Goal: Task Accomplishment & Management: Use online tool/utility

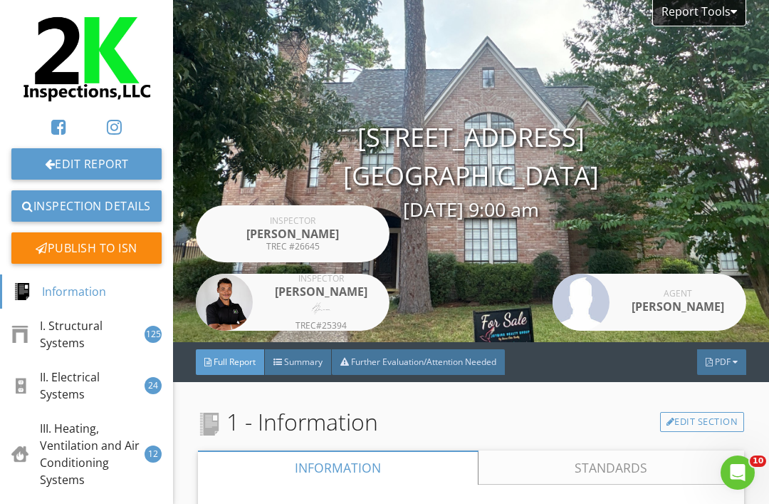
click at [727, 365] on span "PDF" at bounding box center [723, 361] width 16 height 12
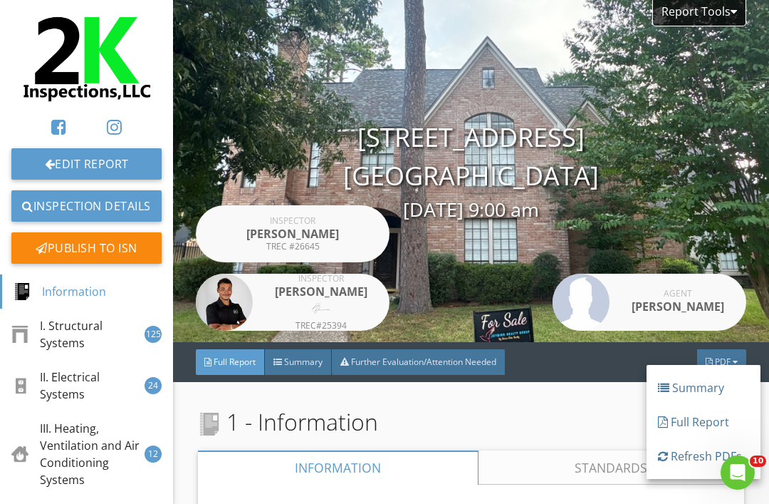
click at [686, 462] on div "Refresh PDFs" at bounding box center [703, 455] width 91 height 17
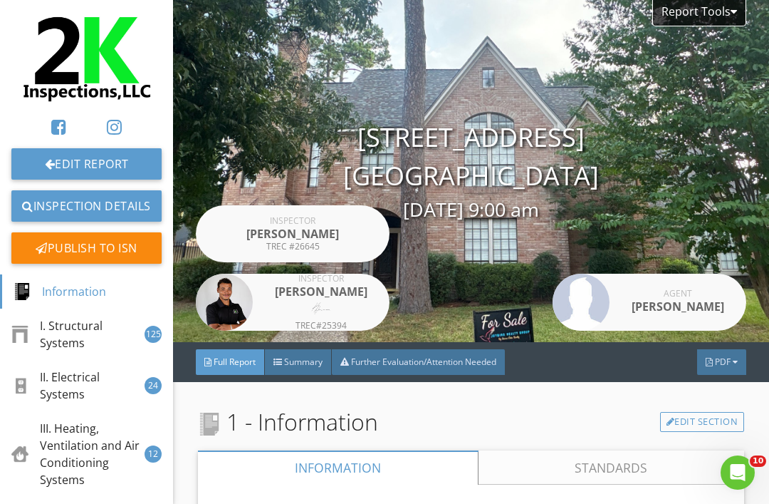
click at [717, 370] on div "PDF" at bounding box center [721, 362] width 49 height 26
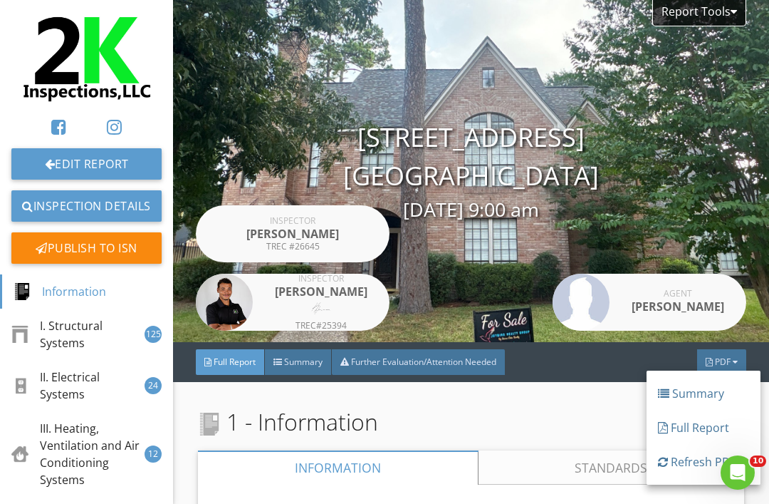
click at [685, 457] on div "Refresh PDFs" at bounding box center [703, 461] width 91 height 17
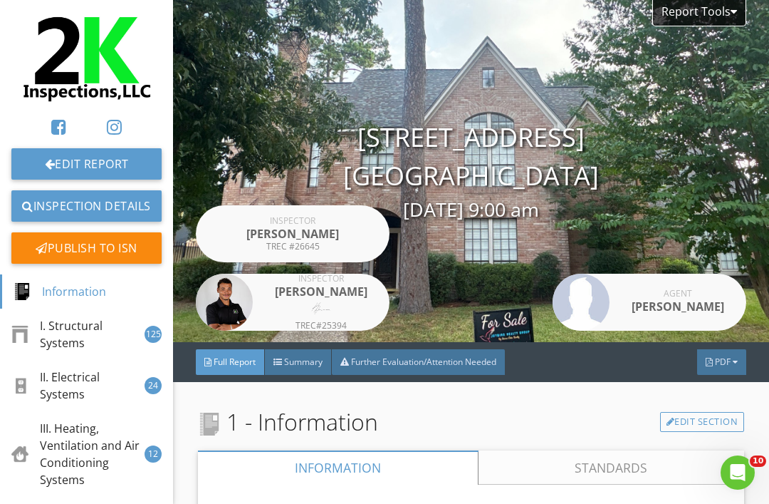
click at [736, 368] on div "PDF" at bounding box center [721, 362] width 49 height 26
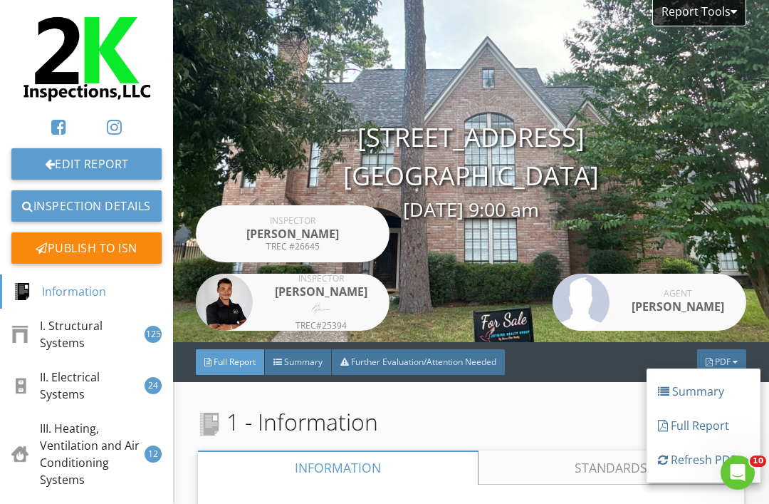
click at [700, 432] on div "Full Report" at bounding box center [703, 425] width 91 height 17
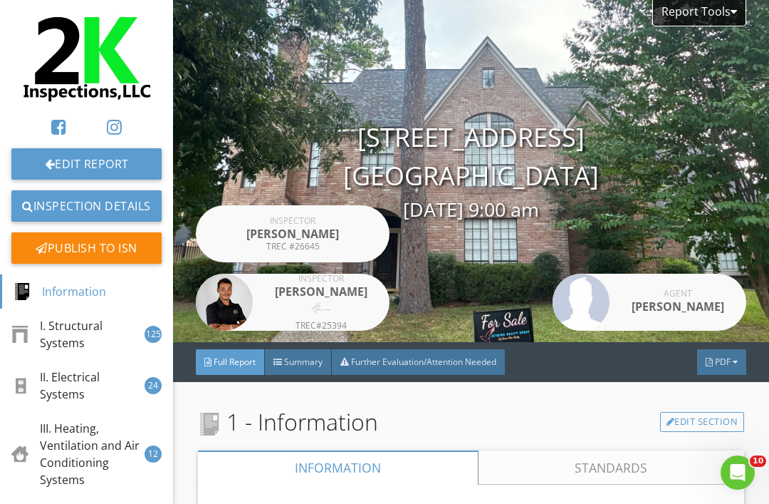
click at [734, 366] on div "PDF" at bounding box center [721, 362] width 49 height 26
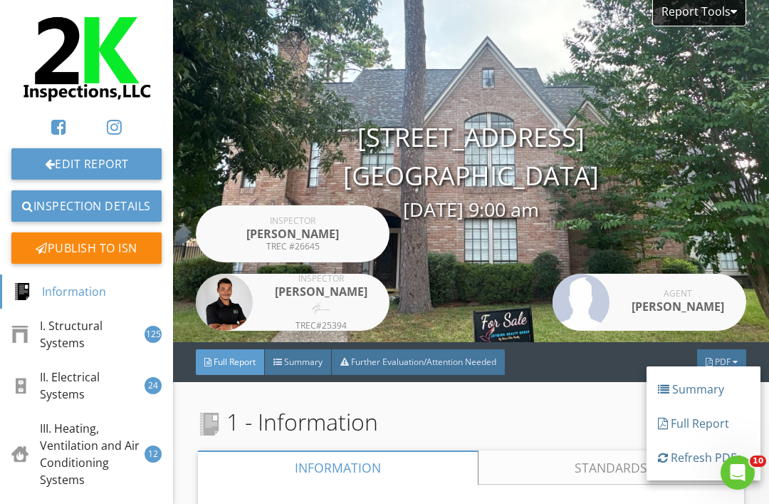
click at [695, 472] on link "Refresh PDFs" at bounding box center [704, 457] width 114 height 34
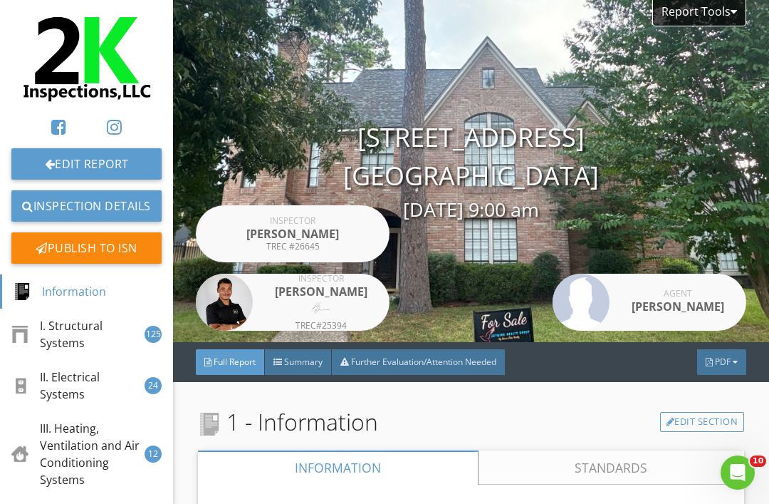
click at [729, 350] on div "PDF" at bounding box center [721, 362] width 49 height 26
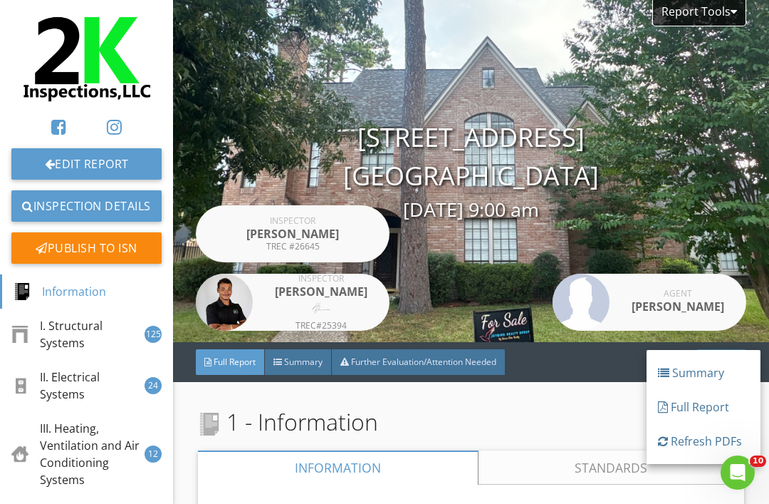
click at [693, 442] on div "Refresh PDFs" at bounding box center [703, 440] width 91 height 17
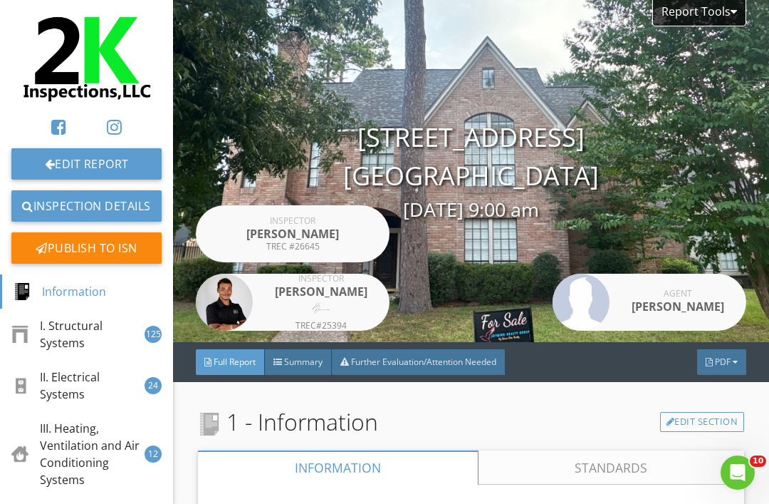
click at [735, 367] on div "PDF" at bounding box center [721, 362] width 49 height 26
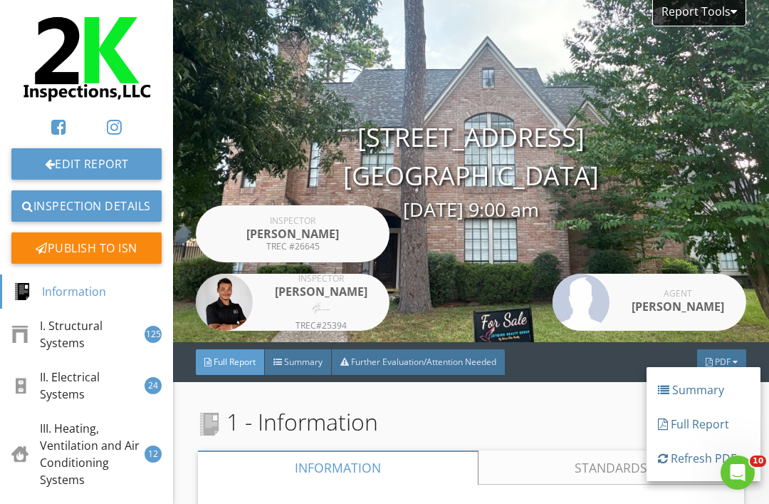
click at [690, 460] on div "Refresh PDFs" at bounding box center [703, 458] width 91 height 17
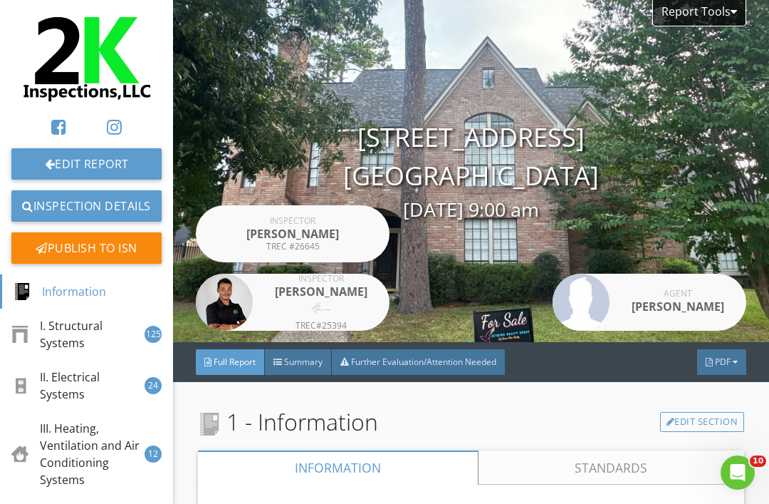
click at [714, 366] on div "PDF" at bounding box center [721, 362] width 49 height 26
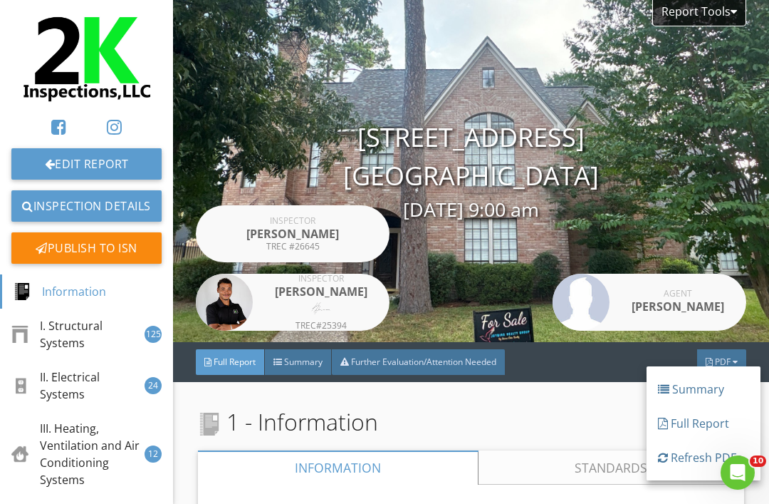
click at [690, 455] on div "Refresh PDFs" at bounding box center [703, 457] width 91 height 17
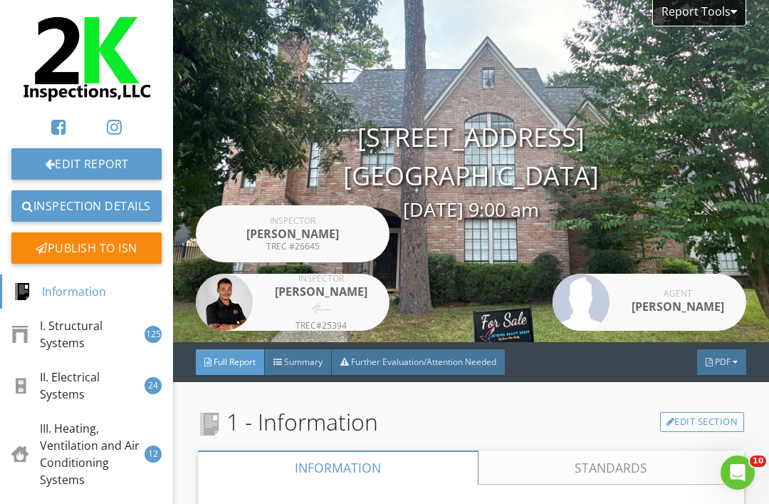
click at [716, 372] on div "PDF" at bounding box center [721, 362] width 49 height 26
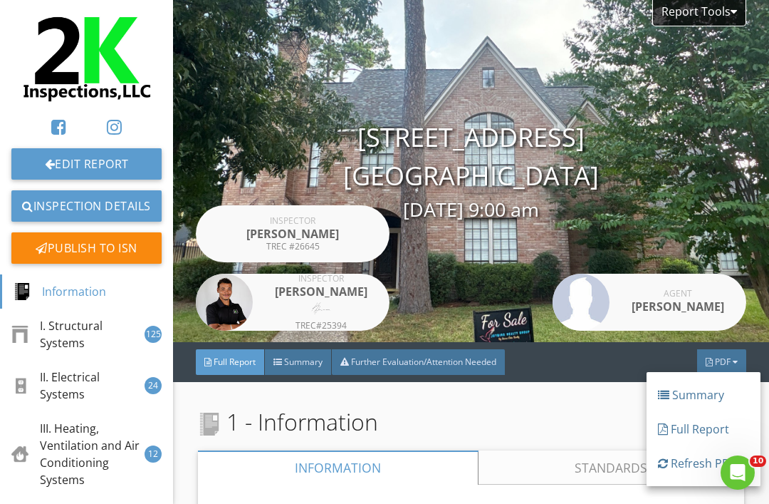
click at [685, 426] on div "Full Report" at bounding box center [703, 428] width 91 height 17
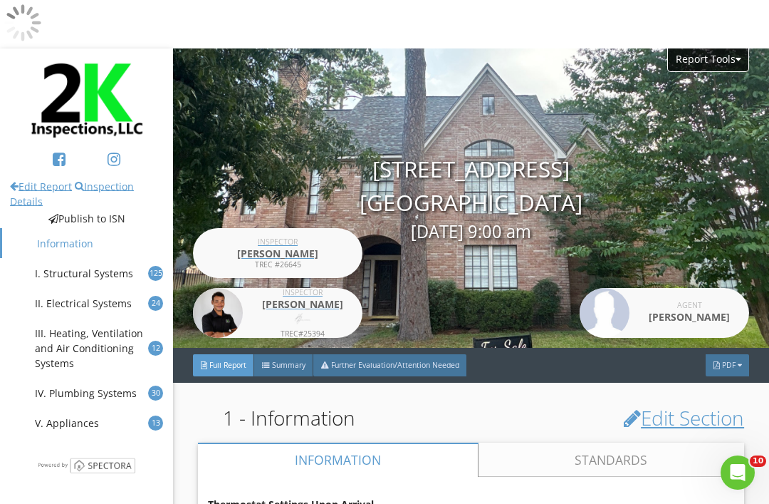
click at [737, 356] on div "PDF" at bounding box center [727, 365] width 43 height 23
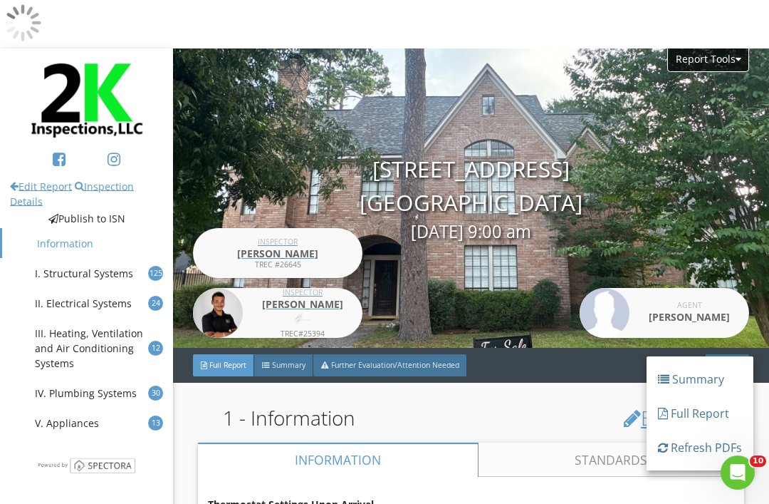
click at [700, 451] on div "Refresh PDFs" at bounding box center [700, 447] width 84 height 17
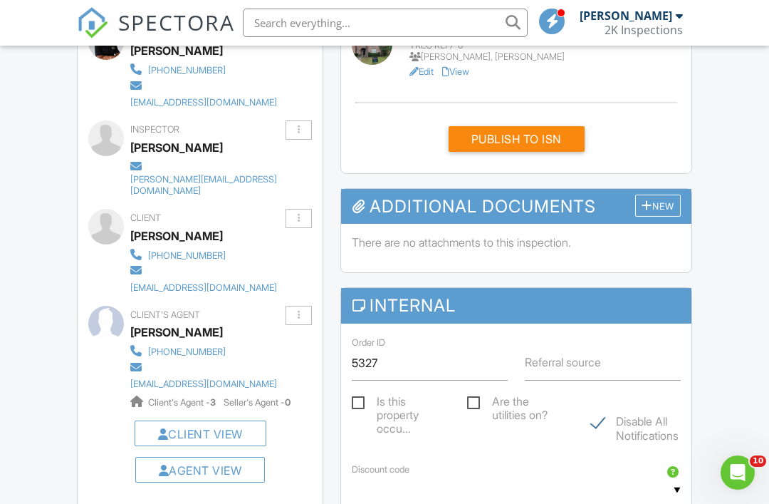
click at [538, 141] on div "Publish to ISN" at bounding box center [517, 139] width 136 height 26
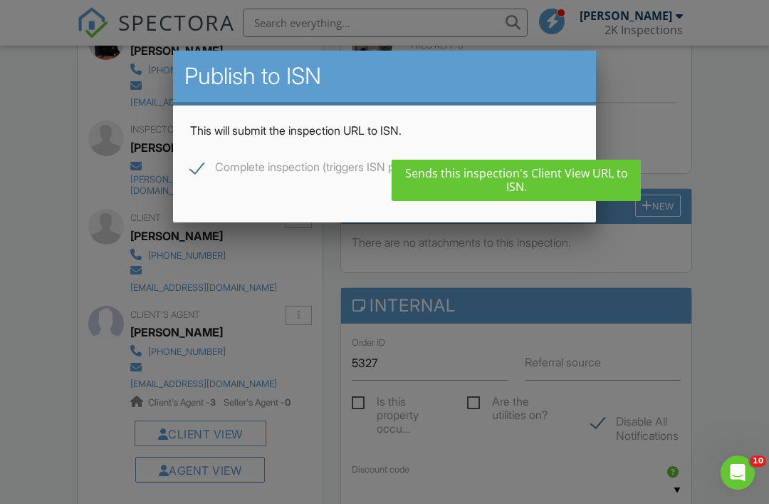
click at [539, 187] on input "Publish" at bounding box center [532, 182] width 95 height 26
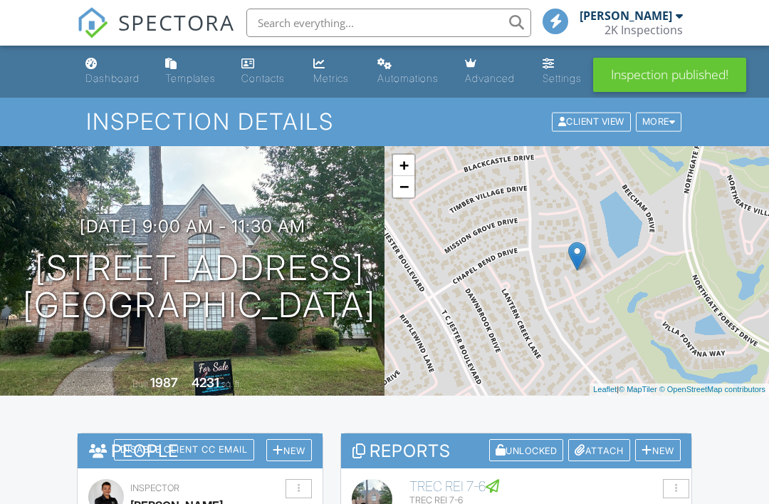
click at [118, 73] on div "Dashboard" at bounding box center [112, 78] width 54 height 12
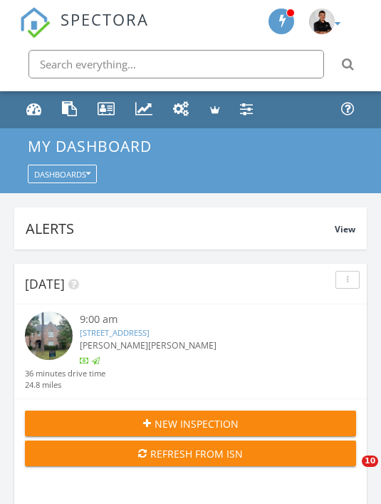
scroll to position [2437, 382]
